Goal: Information Seeking & Learning: Learn about a topic

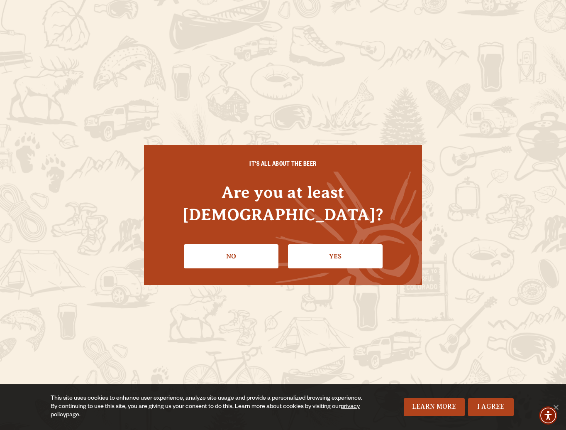
click at [325, 244] on link "Yes" at bounding box center [335, 256] width 95 height 24
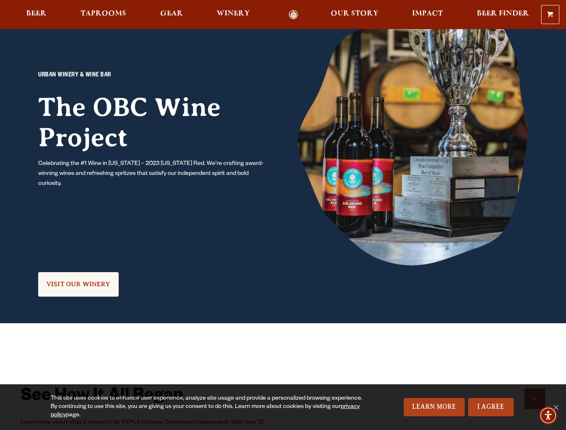
scroll to position [687, 0]
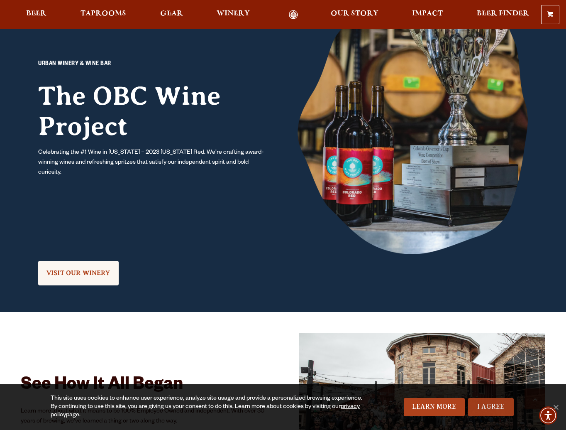
click at [488, 407] on link "I Agree" at bounding box center [491, 407] width 46 height 18
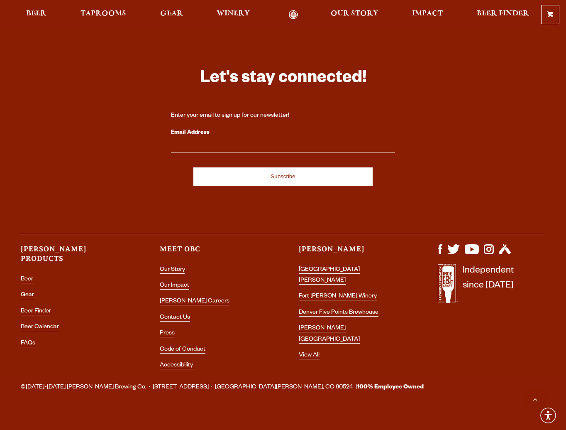
scroll to position [2299, 0]
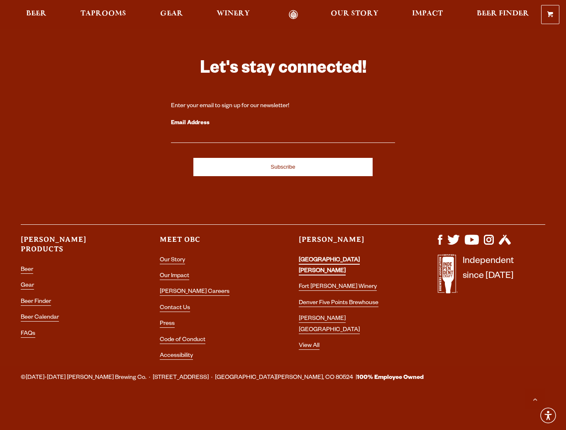
click at [349, 259] on link "[GEOGRAPHIC_DATA][PERSON_NAME]" at bounding box center [329, 266] width 61 height 18
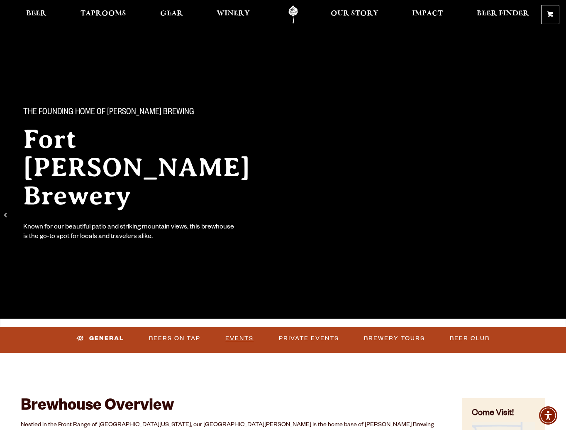
click at [244, 339] on link "Events" at bounding box center [239, 338] width 35 height 19
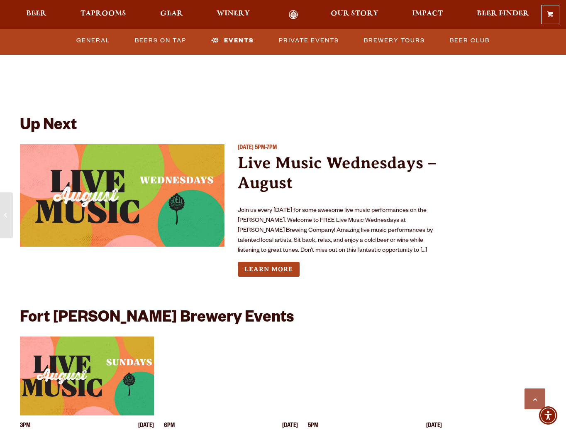
scroll to position [2964, 0]
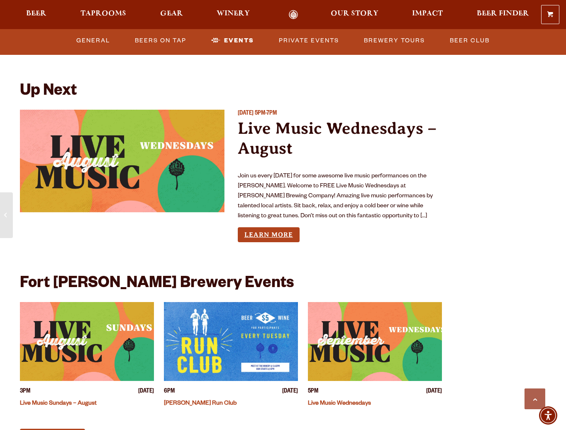
click at [284, 227] on link "Learn More" at bounding box center [269, 234] width 62 height 15
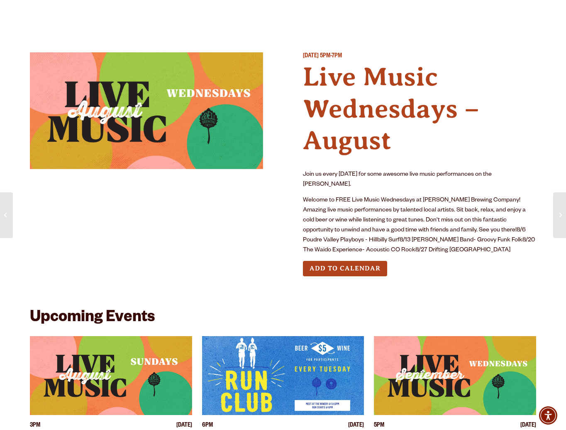
click at [234, 90] on img at bounding box center [146, 110] width 233 height 117
drag, startPoint x: 439, startPoint y: 239, endPoint x: 365, endPoint y: 239, distance: 73.9
click at [366, 239] on p "Welcome to FREE Live Music Wednesdays at [PERSON_NAME] Brewing Company! Amazing…" at bounding box center [419, 225] width 233 height 60
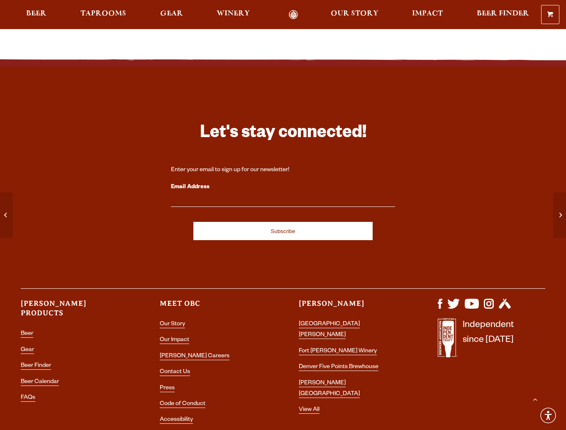
scroll to position [542, 0]
